Goal: Task Accomplishment & Management: Manage account settings

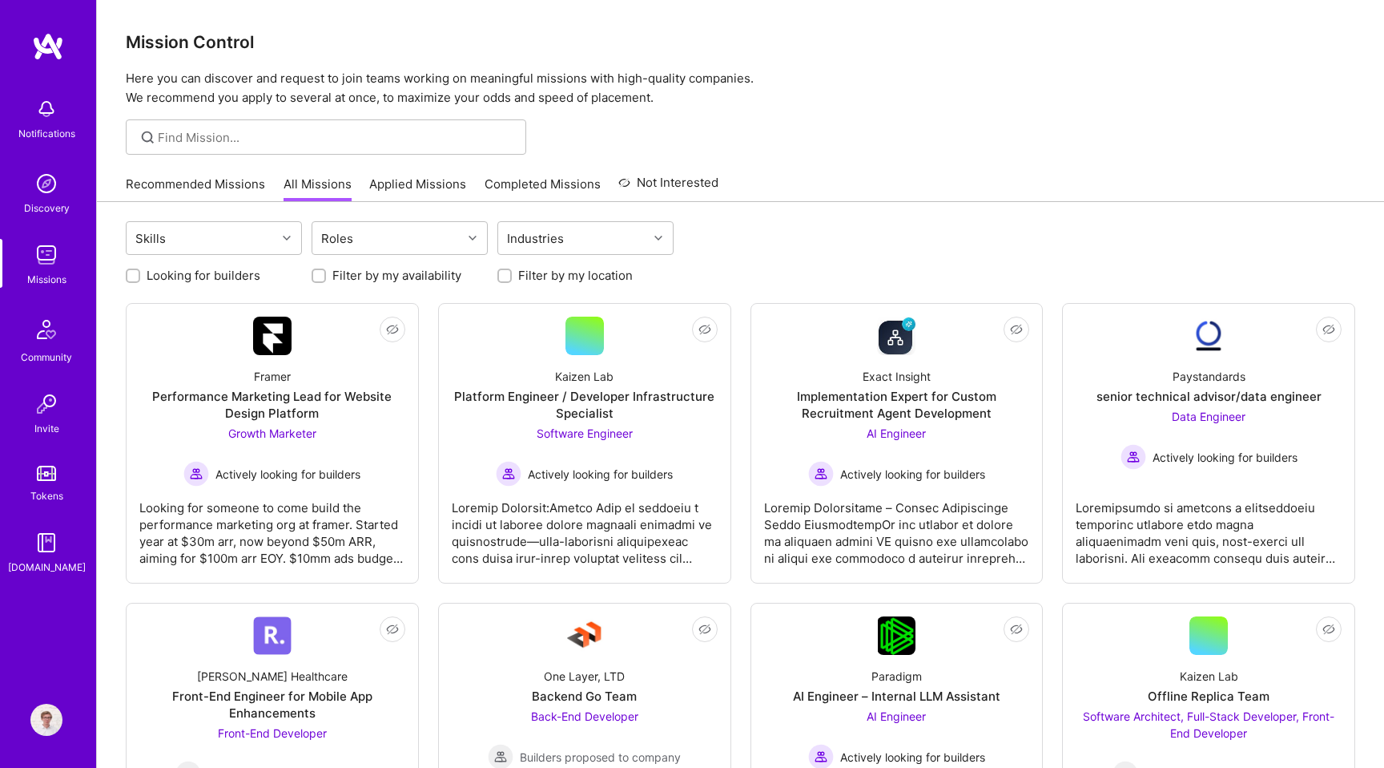
click at [236, 268] on label "Looking for builders" at bounding box center [204, 275] width 114 height 17
click at [140, 271] on input "Looking for builders" at bounding box center [134, 276] width 11 height 11
checkbox input "true"
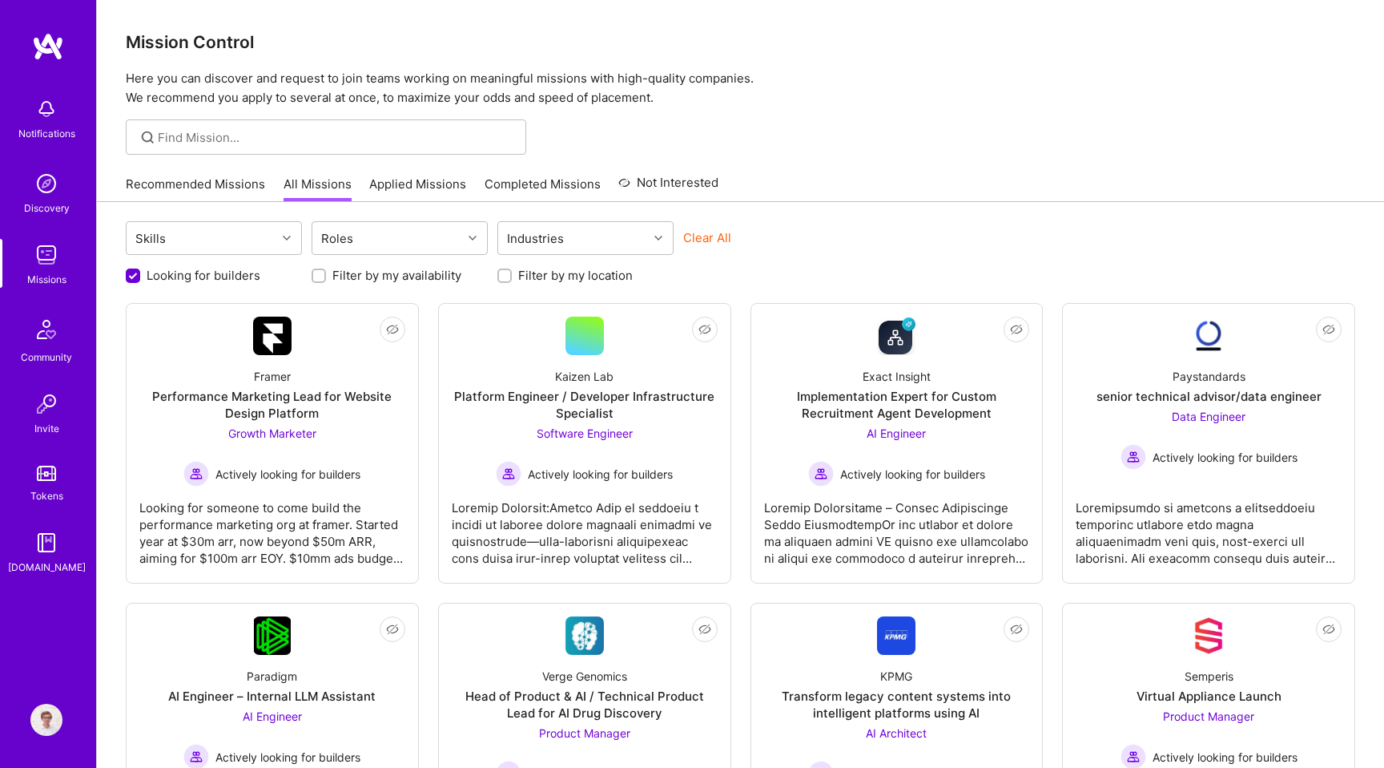
click at [532, 276] on label "Filter by my location" at bounding box center [575, 275] width 115 height 17
click at [512, 276] on input "Filter by my location" at bounding box center [506, 276] width 11 height 11
checkbox input "true"
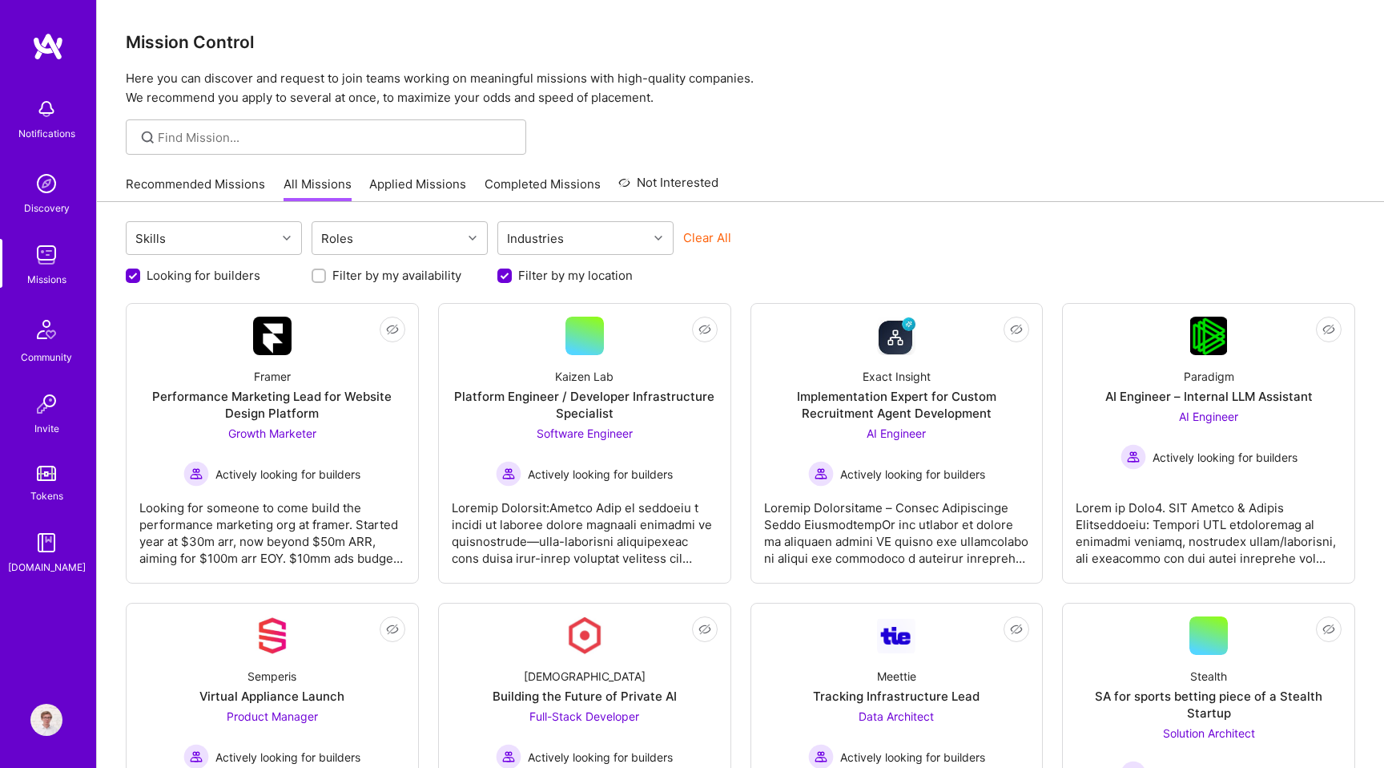
click at [522, 191] on link "Completed Missions" at bounding box center [543, 188] width 116 height 26
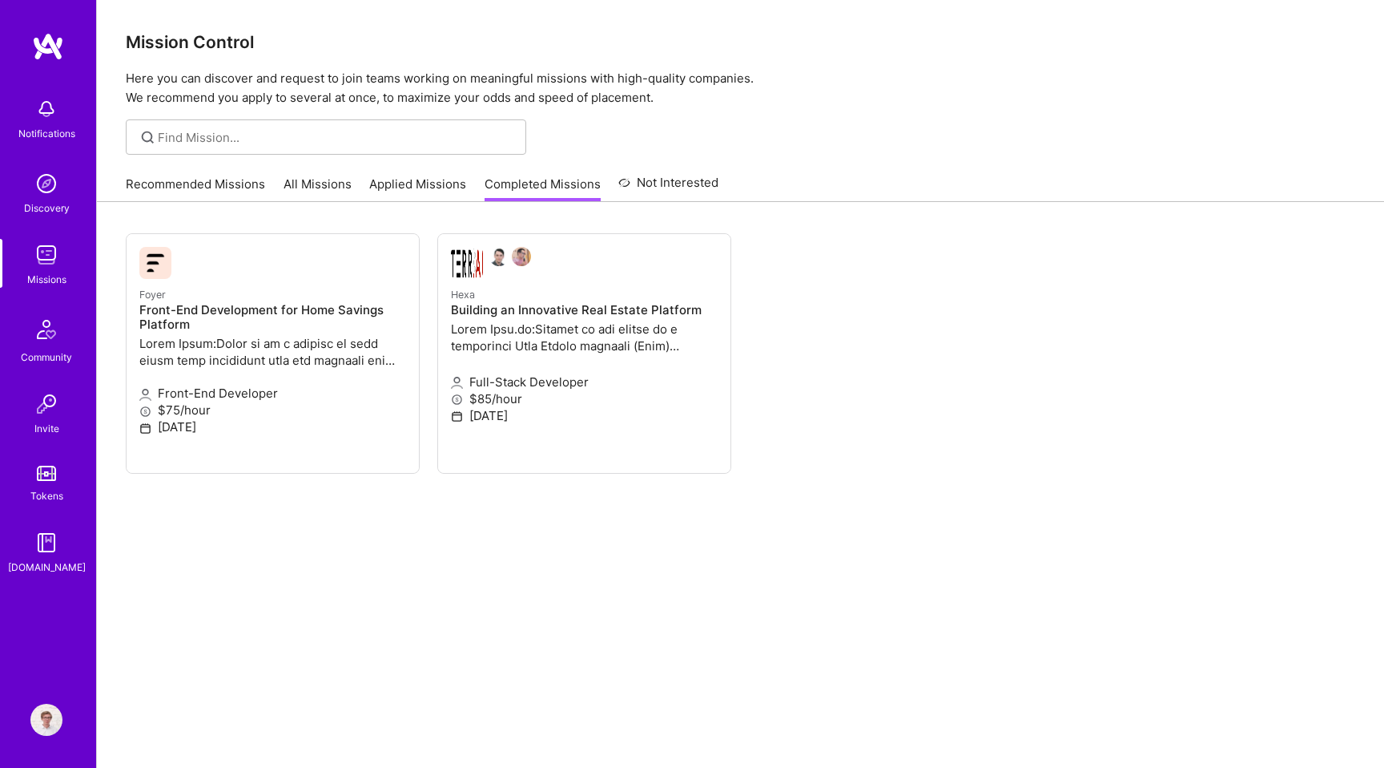
click at [448, 179] on link "Applied Missions" at bounding box center [417, 188] width 97 height 26
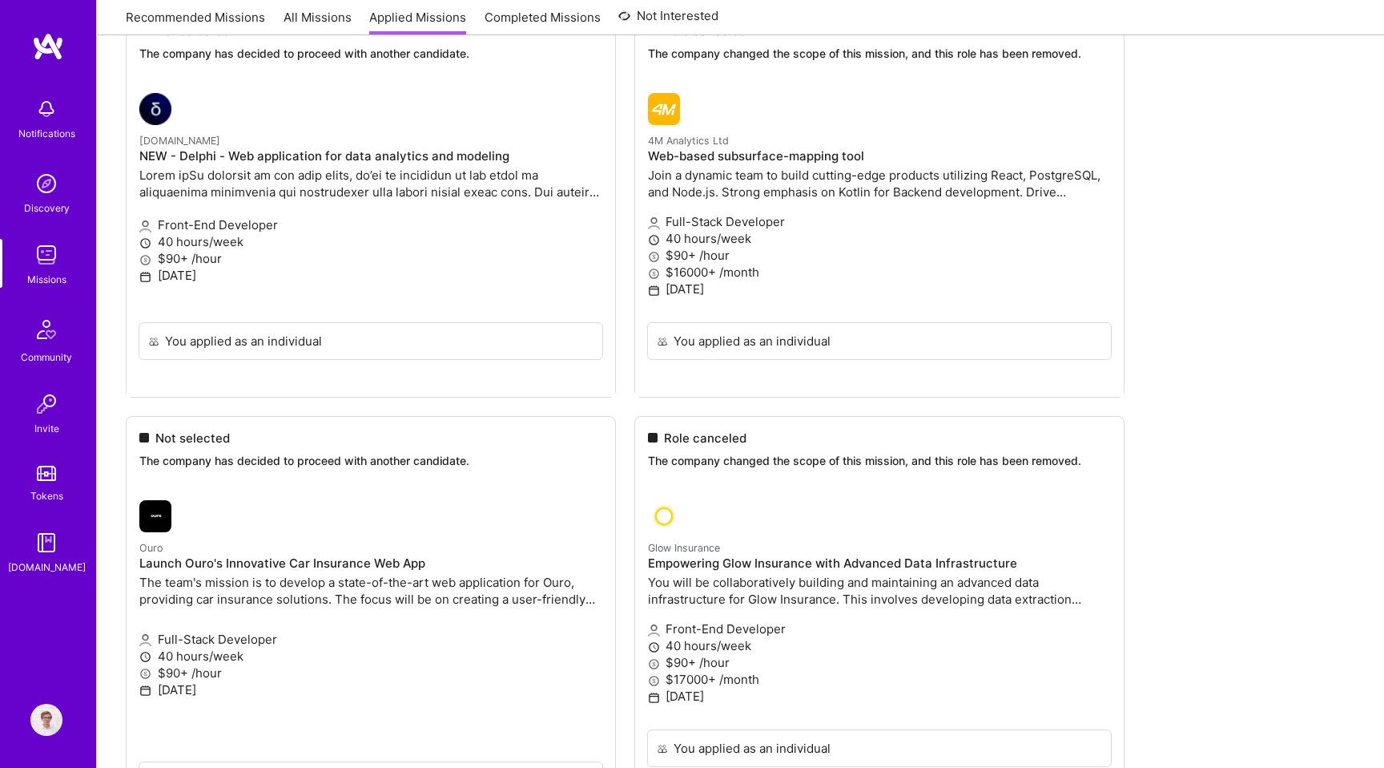
scroll to position [3621, 0]
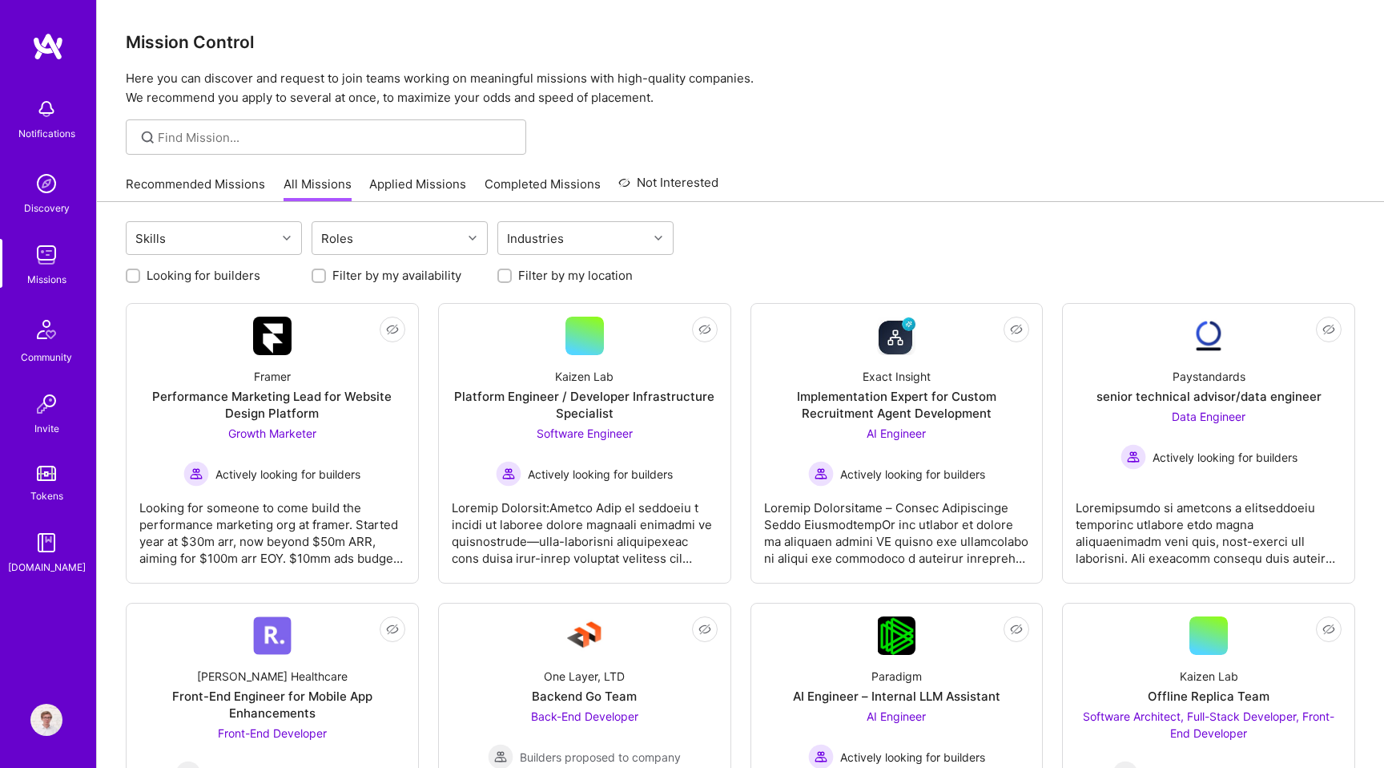
click at [397, 178] on link "Applied Missions" at bounding box center [417, 188] width 97 height 26
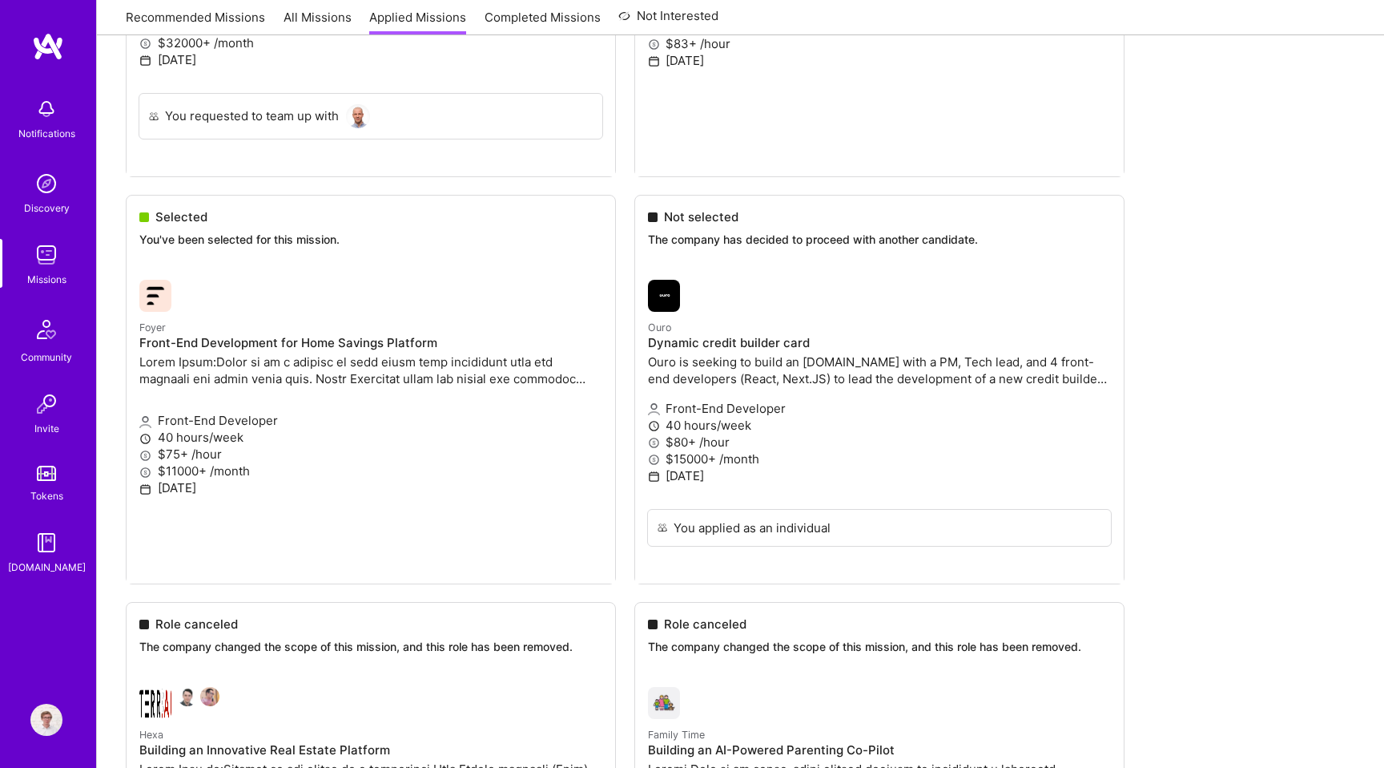
scroll to position [2158, 0]
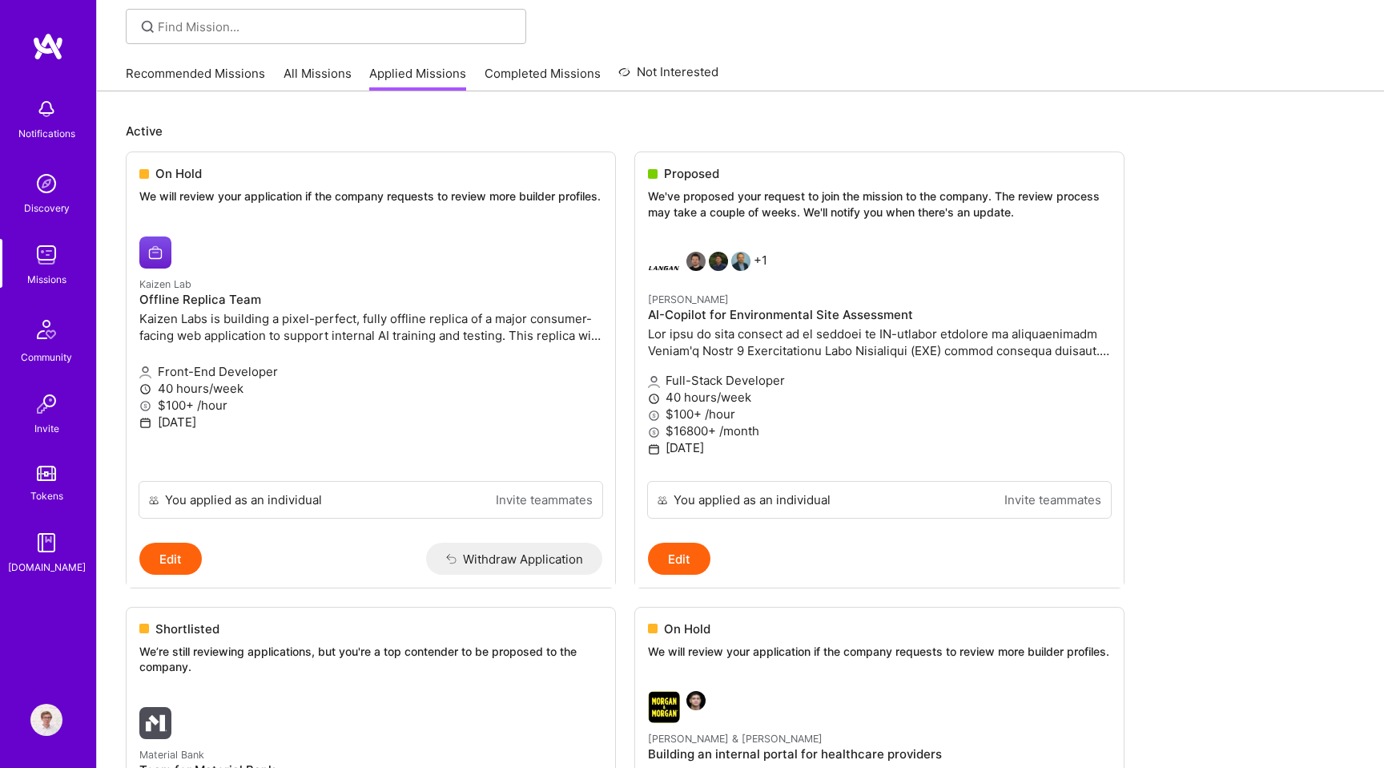
scroll to position [0, 0]
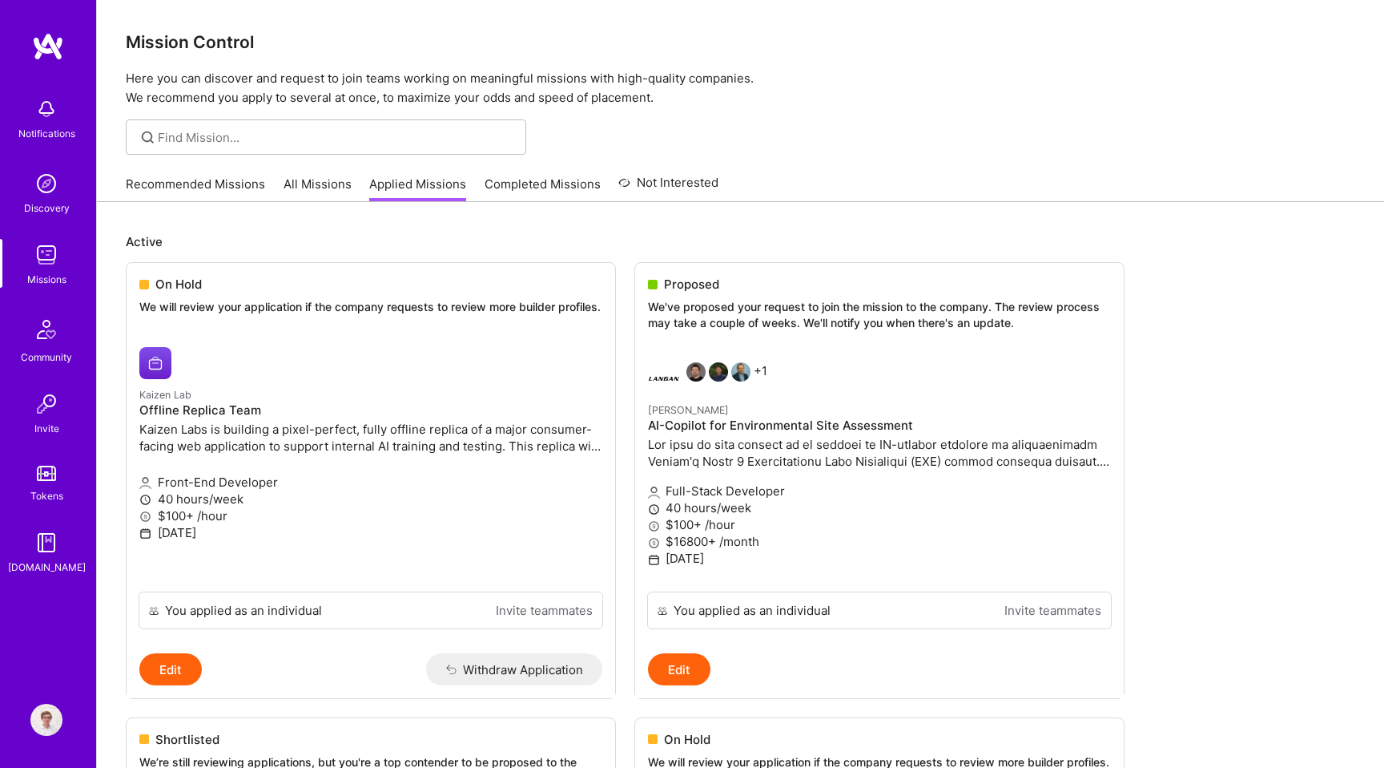
click at [58, 25] on div "Notifications Discovery Missions Community Invite Tokens A.Guide Profile" at bounding box center [48, 384] width 96 height 768
click at [49, 46] on img at bounding box center [48, 46] width 32 height 29
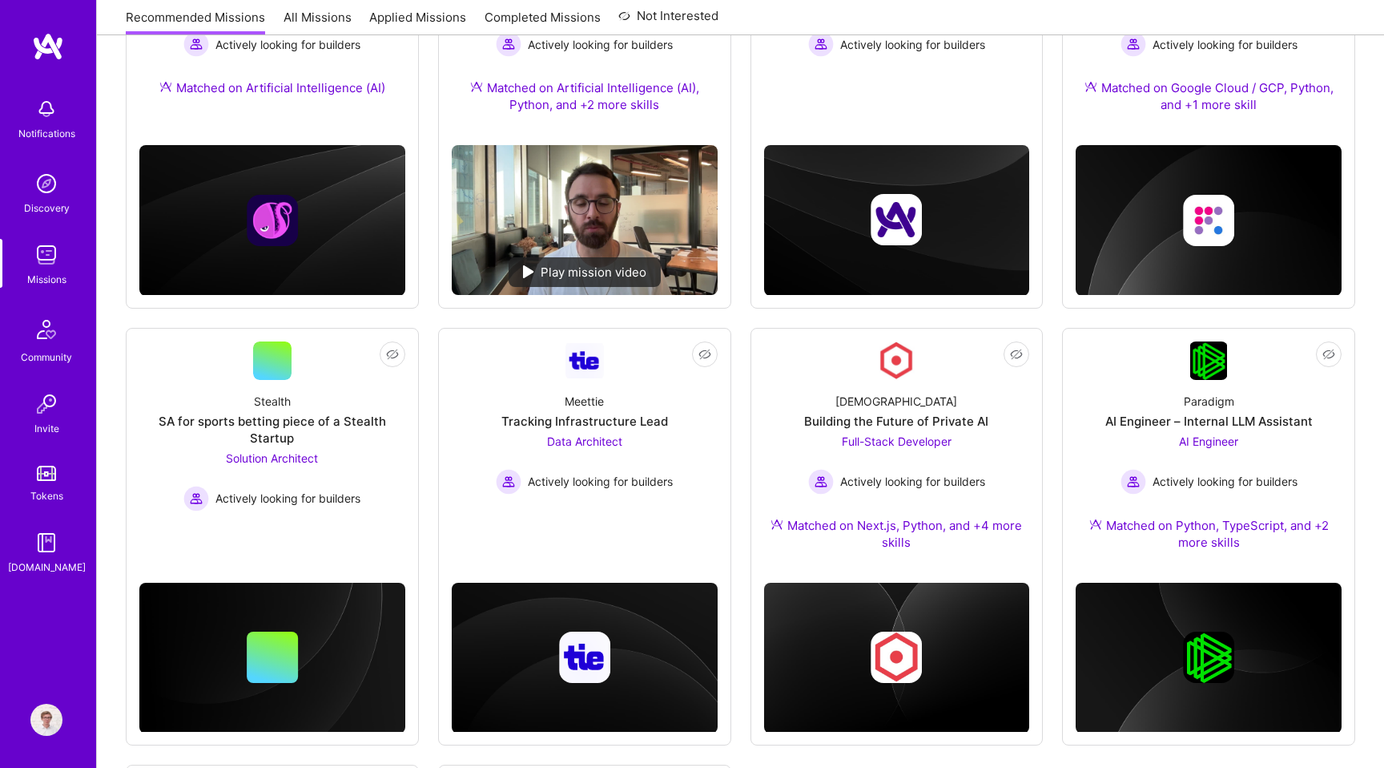
scroll to position [341, 0]
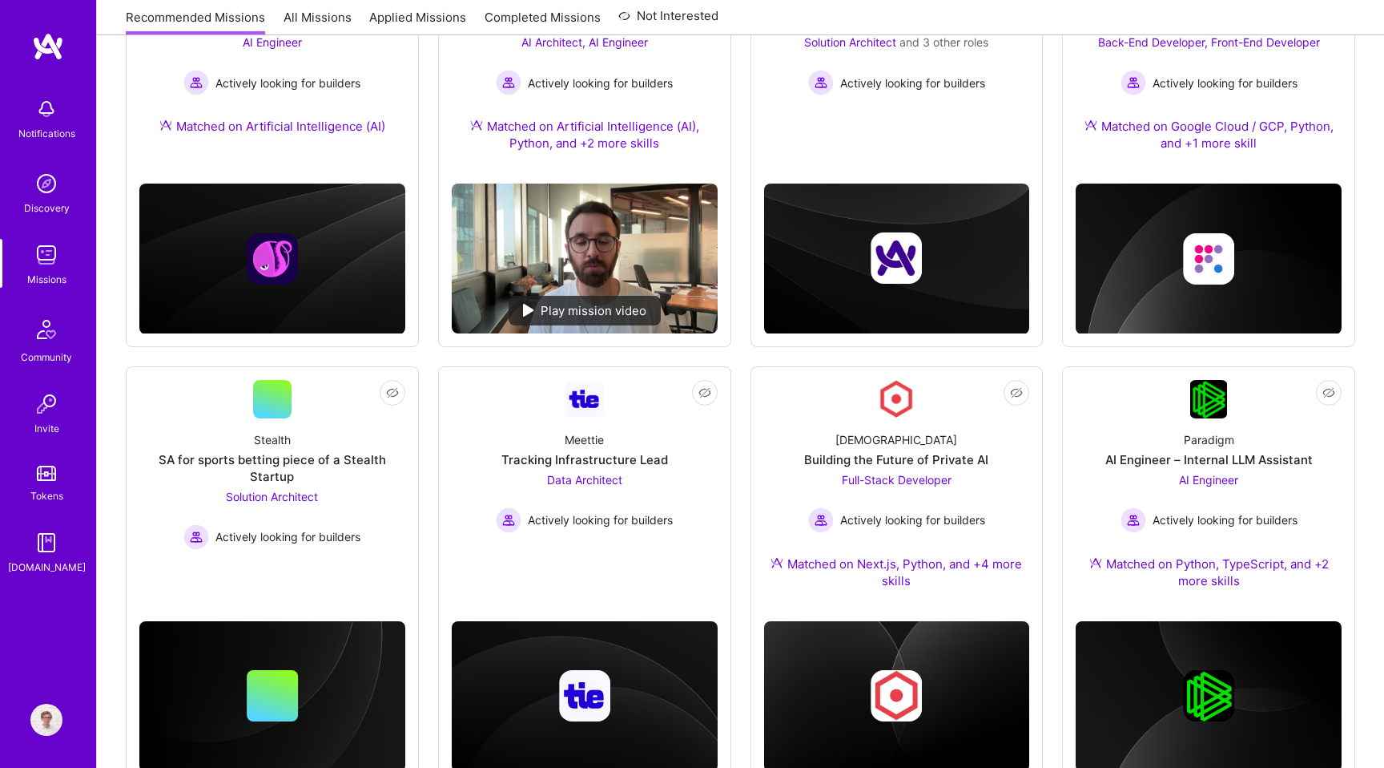
click at [111, 401] on div "We recommend missions based on your Roles , Skills , Industries and Availabilit…" at bounding box center [740, 569] width 1287 height 1416
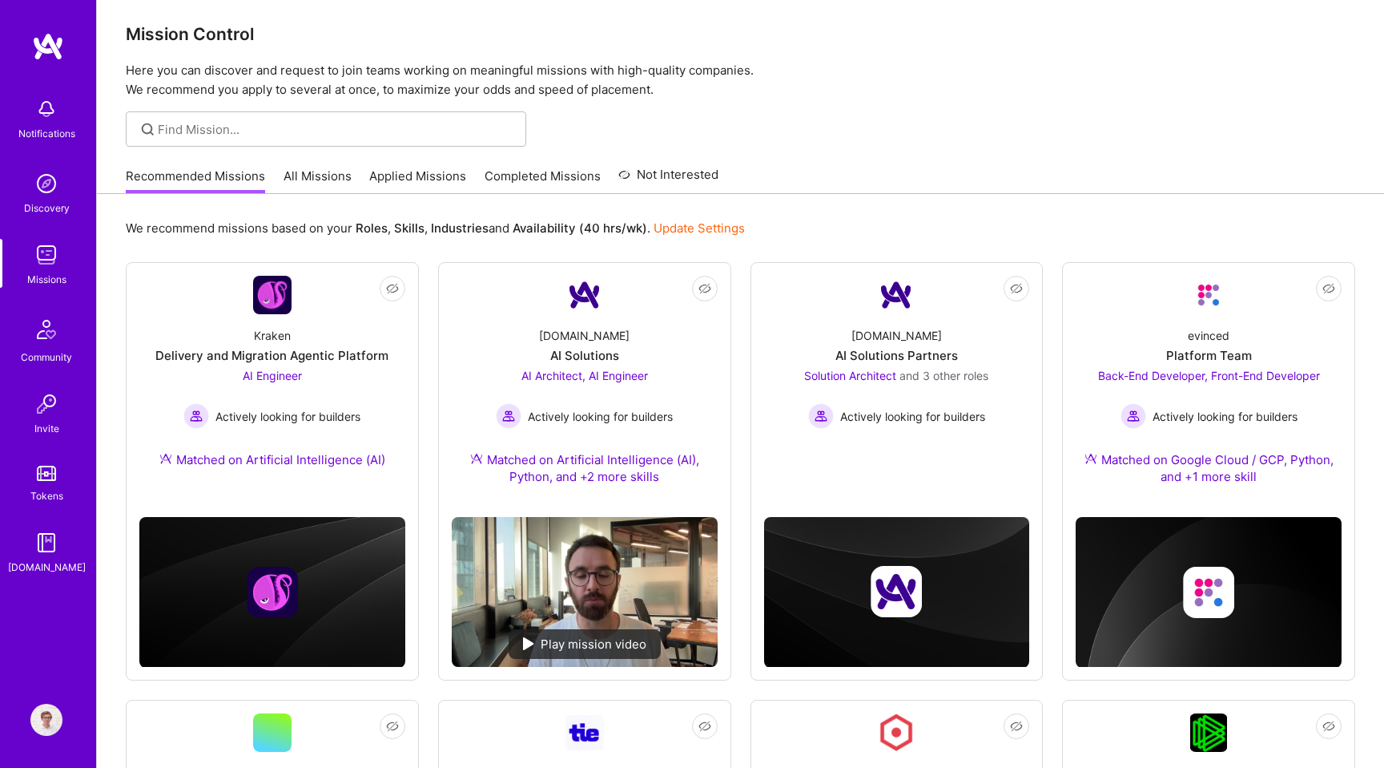
scroll to position [0, 0]
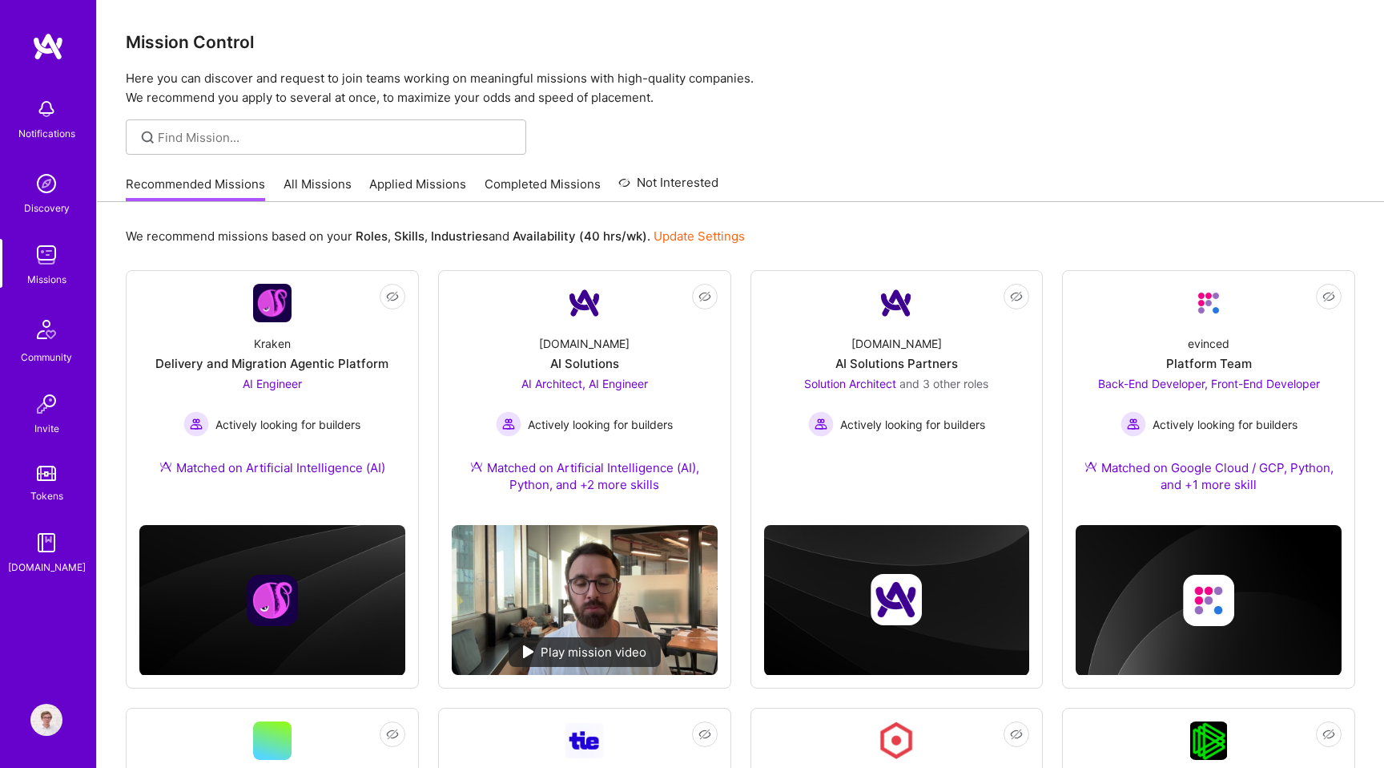
click at [231, 241] on p "We recommend missions based on your Roles , Skills , Industries and Availabilit…" at bounding box center [435, 236] width 619 height 17
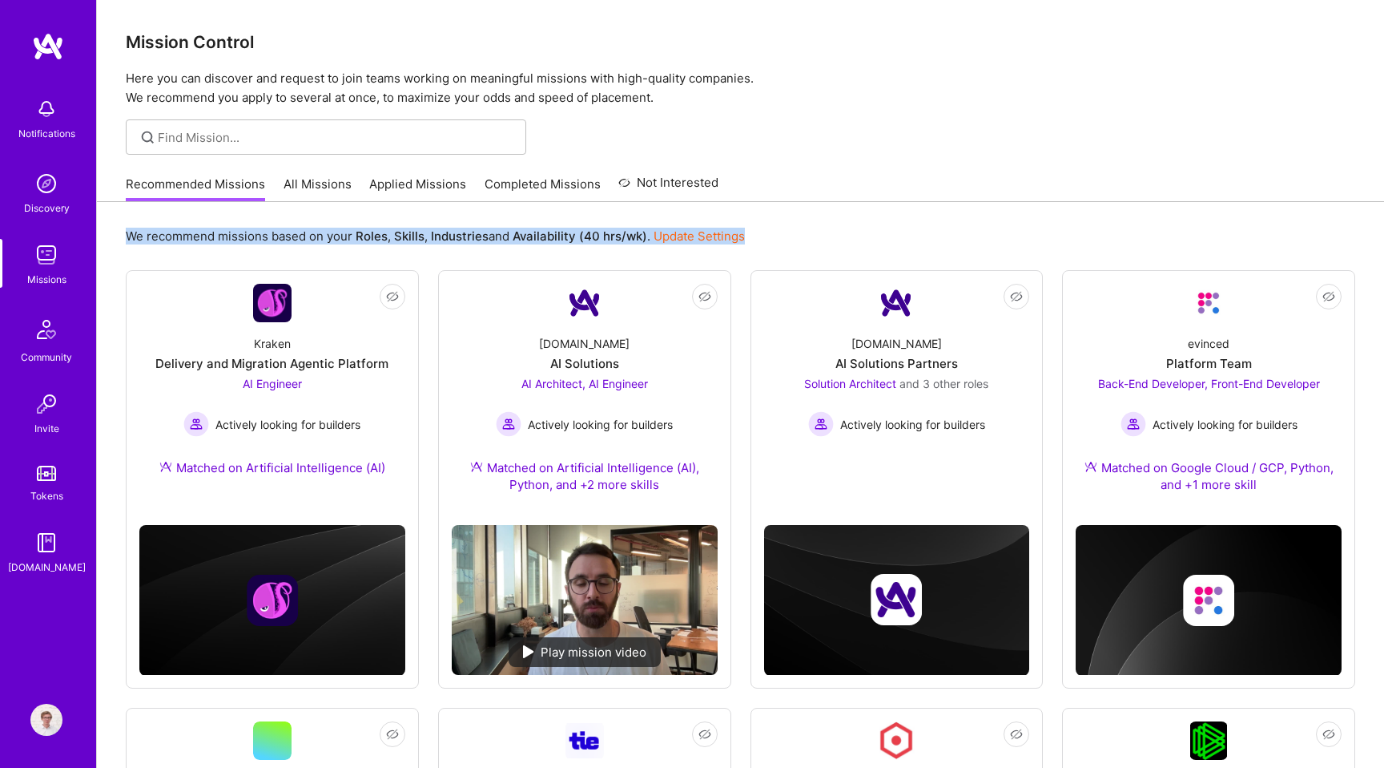
click at [260, 227] on div "We recommend missions based on your Roles , Skills , Industries and Availabilit…" at bounding box center [741, 236] width 1230 height 30
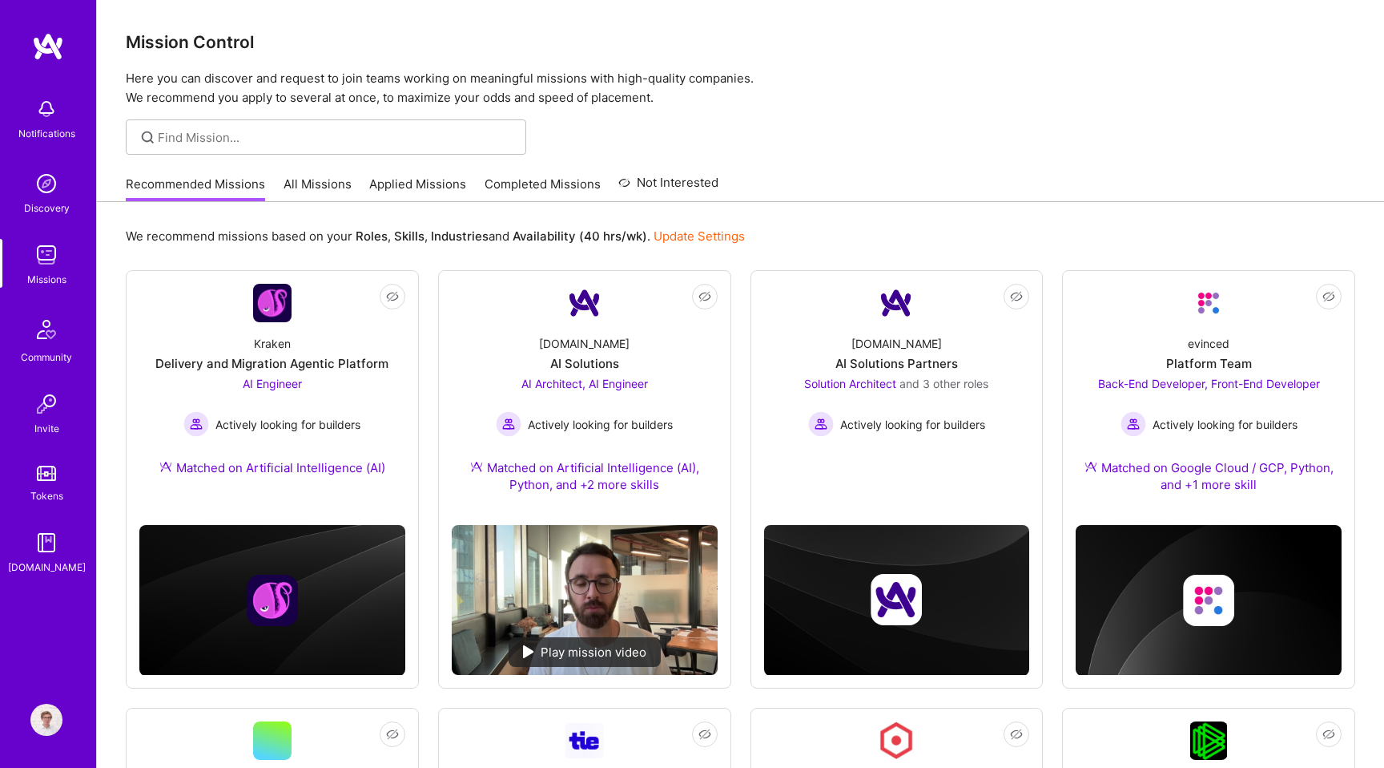
click at [259, 235] on p "We recommend missions based on your Roles , Skills , Industries and Availabilit…" at bounding box center [435, 236] width 619 height 17
click at [296, 225] on div "We recommend missions based on your Roles , Skills , Industries and Availabilit…" at bounding box center [741, 236] width 1230 height 30
click at [288, 238] on p "We recommend missions based on your Roles , Skills , Industries and Availabilit…" at bounding box center [435, 236] width 619 height 17
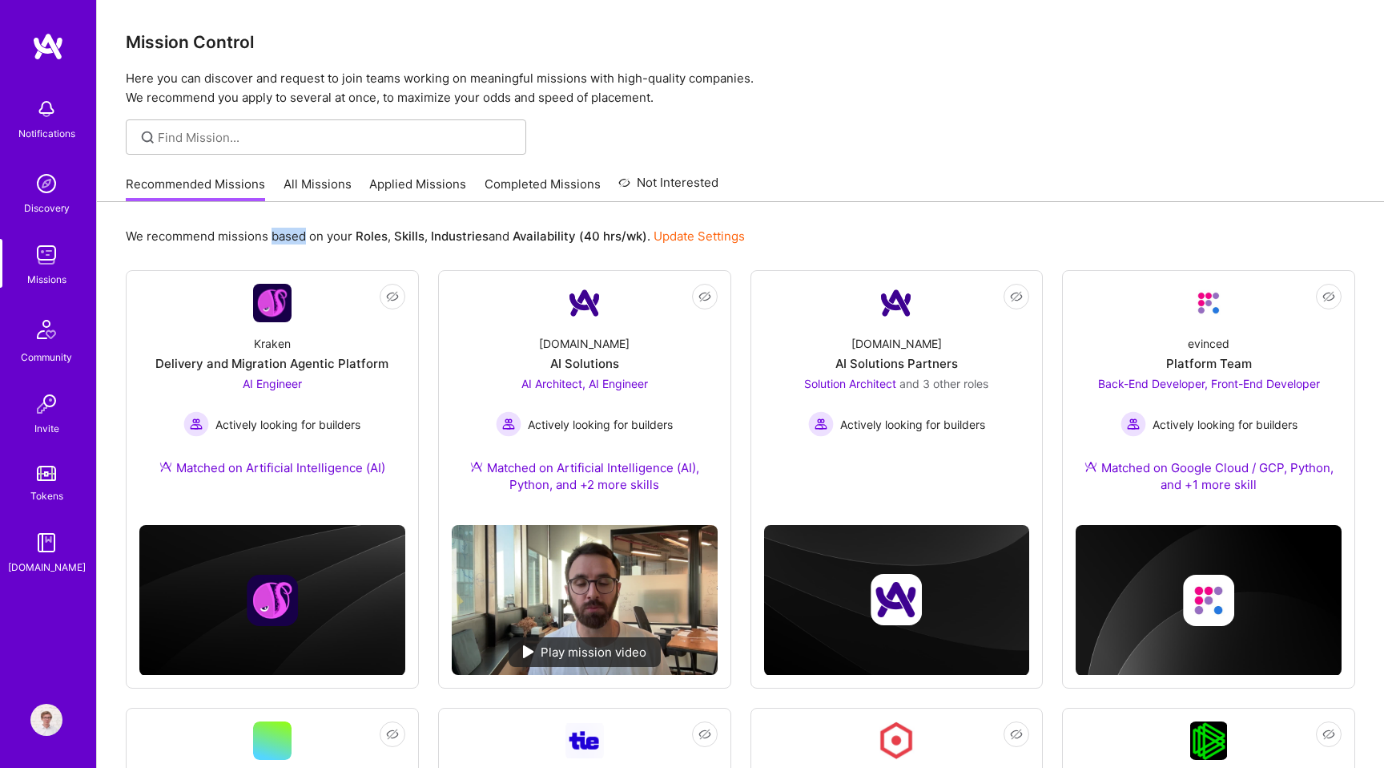
click at [288, 238] on p "We recommend missions based on your Roles , Skills , Industries and Availabilit…" at bounding box center [435, 236] width 619 height 17
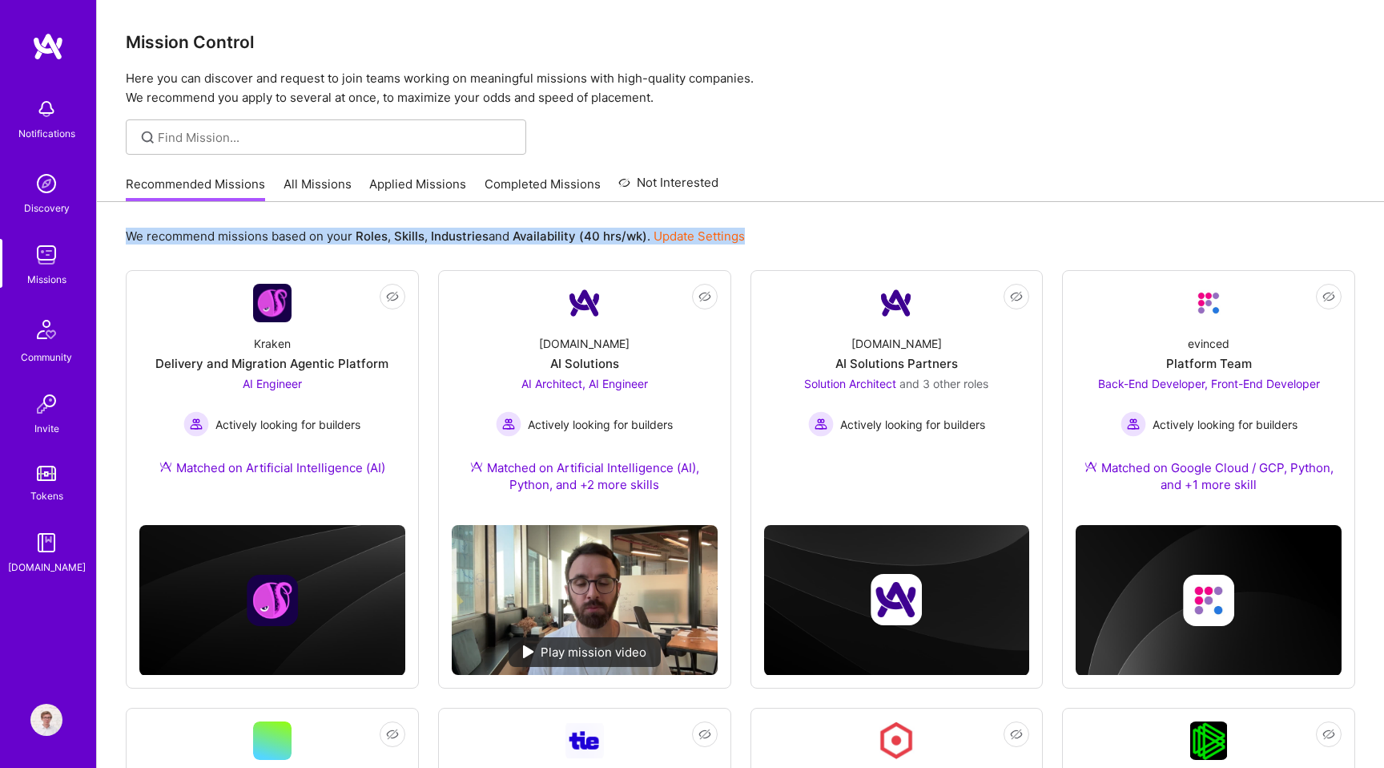
click at [340, 231] on p "We recommend missions based on your Roles , Skills , Industries and Availabilit…" at bounding box center [435, 236] width 619 height 17
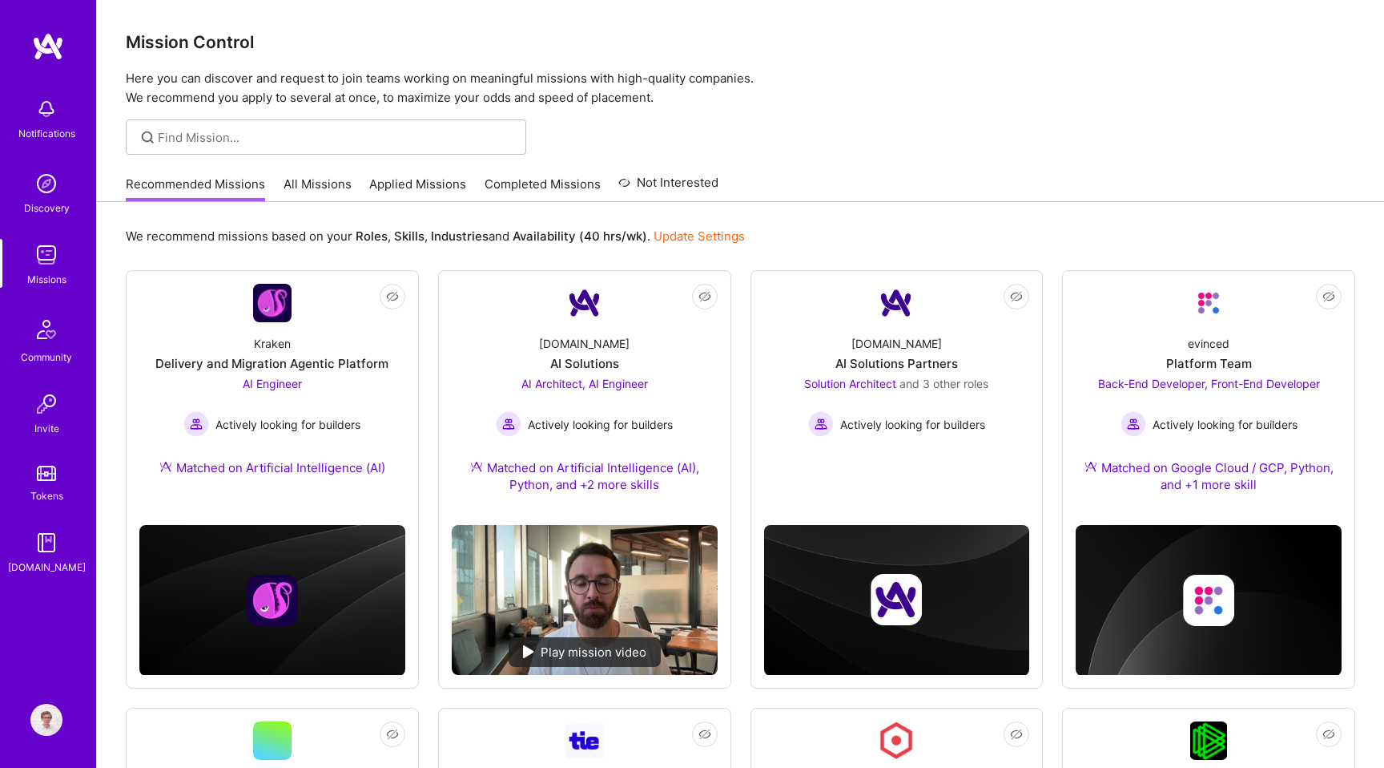
click at [606, 238] on b "Availability (40 hrs/wk)" at bounding box center [580, 235] width 135 height 15
click at [655, 233] on link "Update Settings" at bounding box center [699, 235] width 91 height 15
